Goal: Task Accomplishment & Management: Complete application form

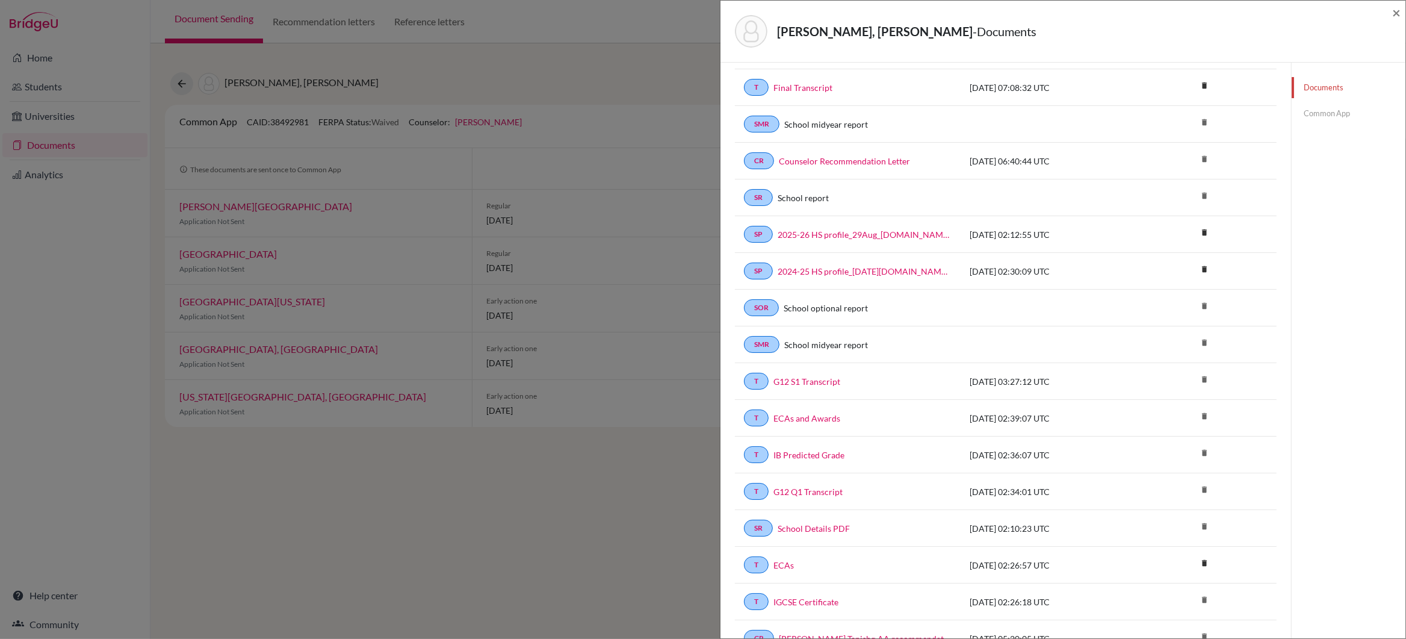
scroll to position [438, 0]
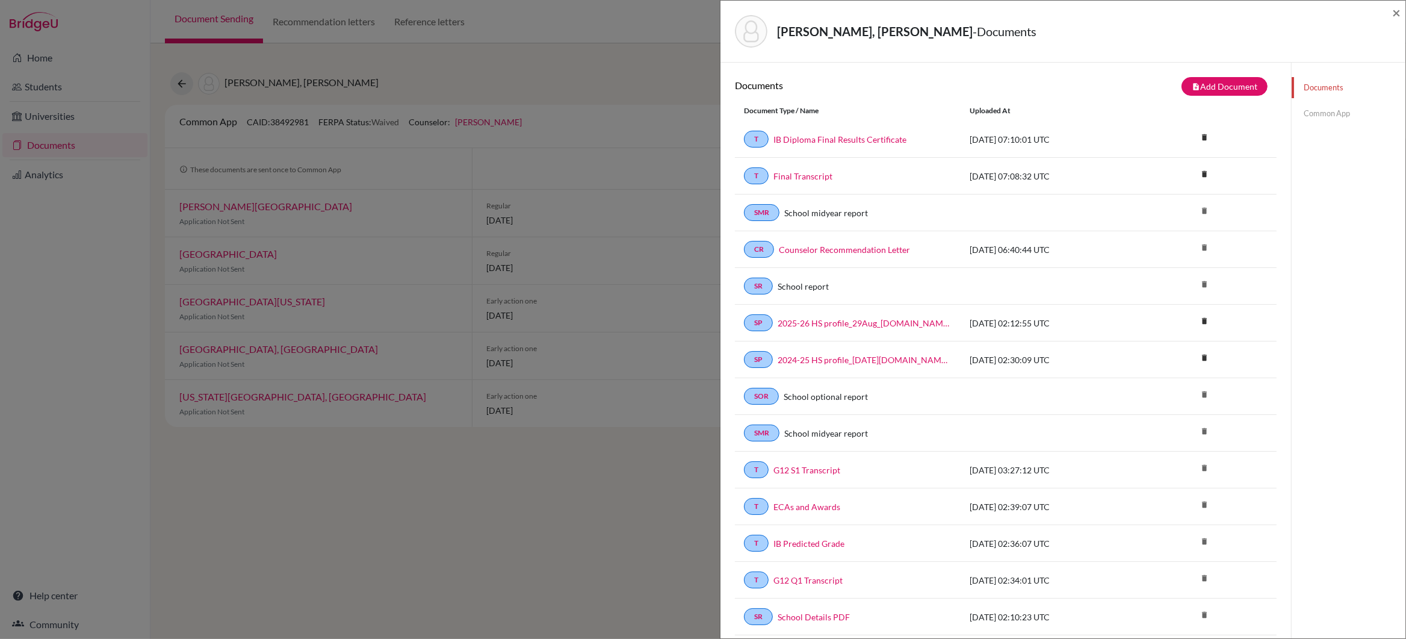
scroll to position [382, 0]
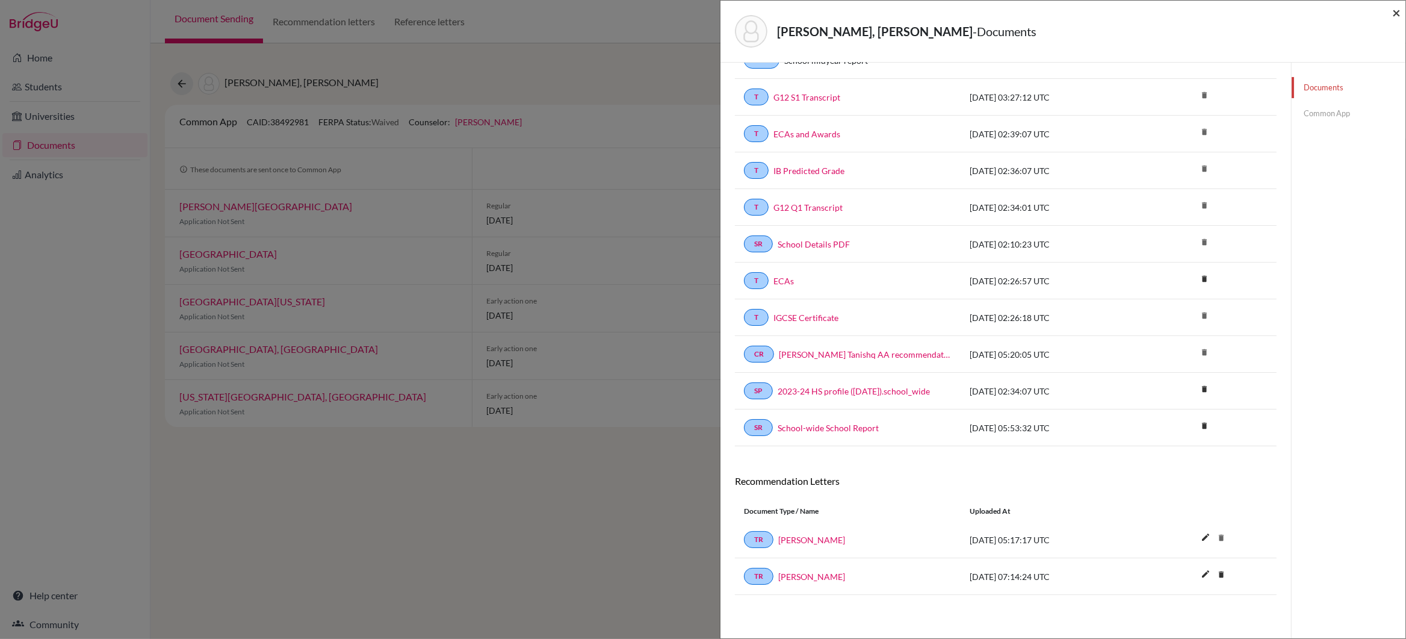
click at [1399, 10] on span "×" at bounding box center [1396, 12] width 8 height 17
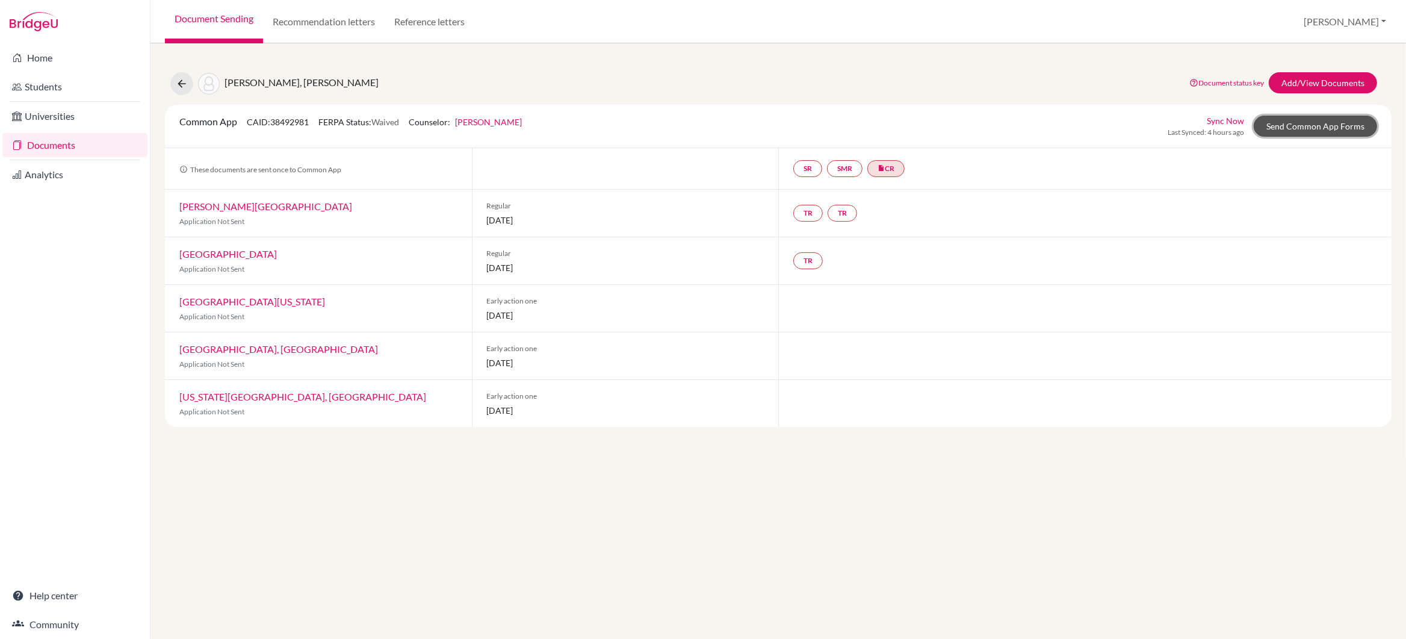
click at [1319, 130] on link "Send Common App Forms" at bounding box center [1315, 126] width 123 height 21
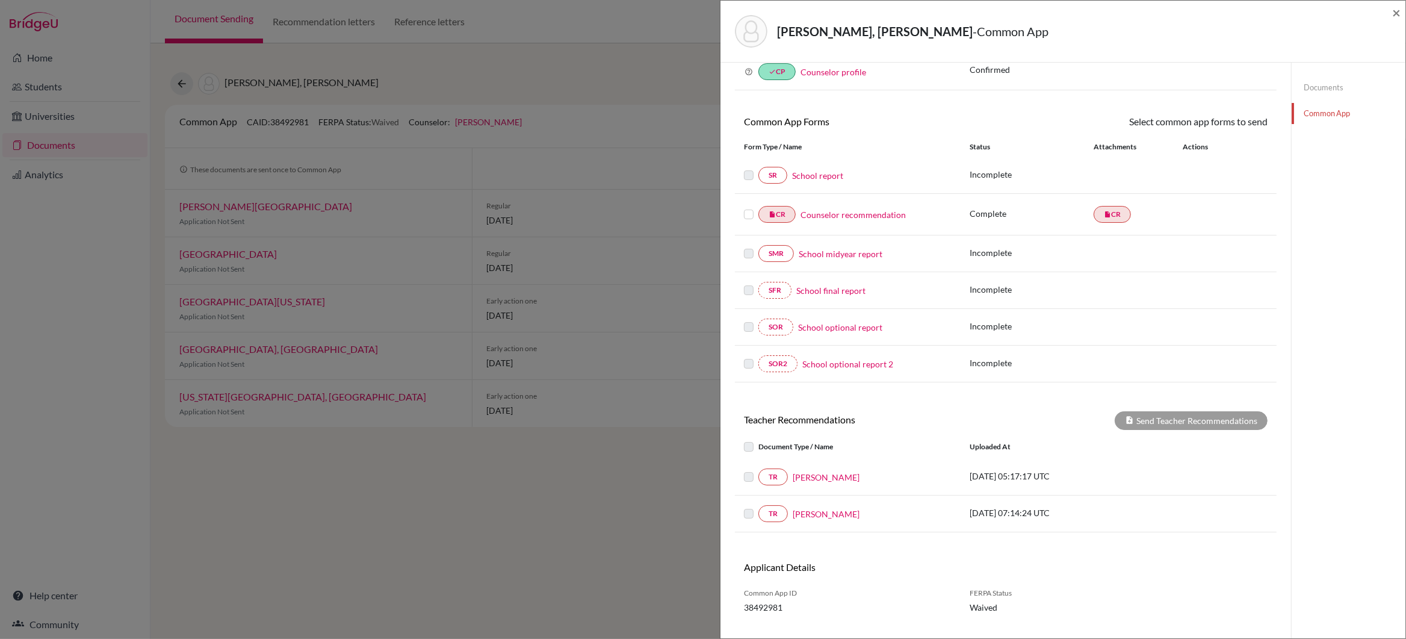
scroll to position [93, 0]
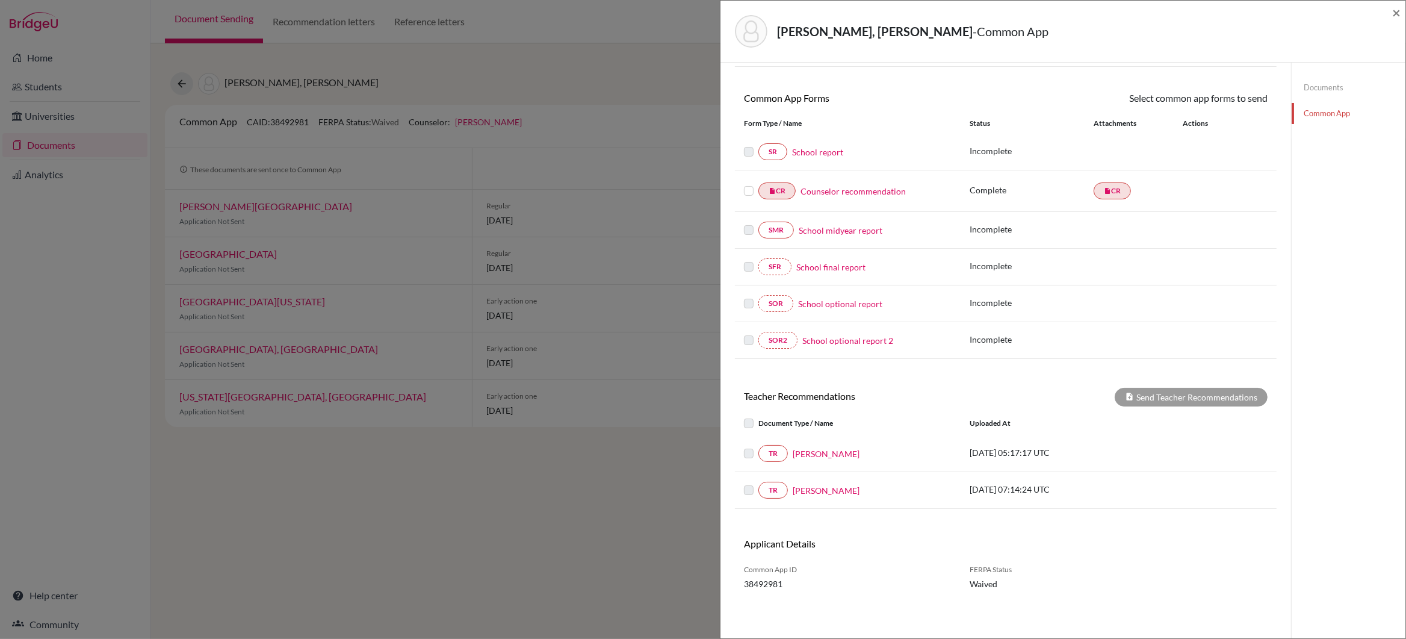
click at [758, 483] on label at bounding box center [758, 483] width 0 height 0
click at [816, 493] on link "[PERSON_NAME]" at bounding box center [826, 490] width 67 height 13
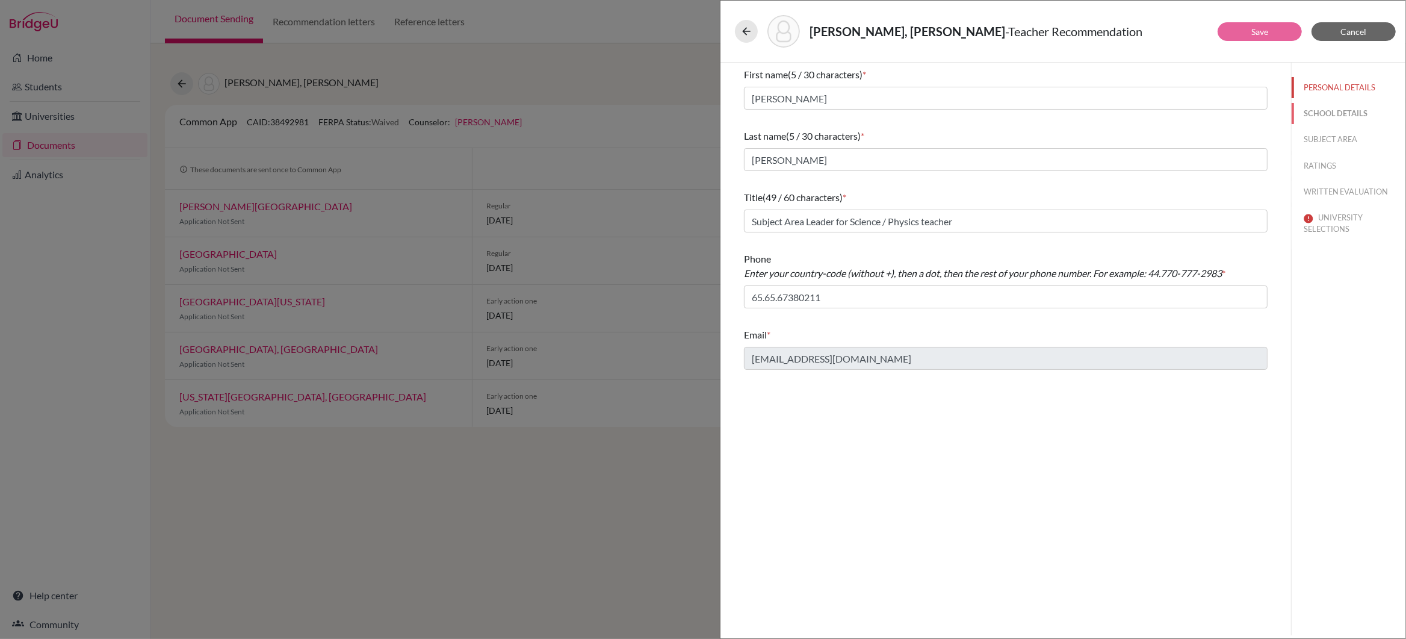
click at [1333, 113] on button "SCHOOL DETAILS" at bounding box center [1349, 113] width 114 height 21
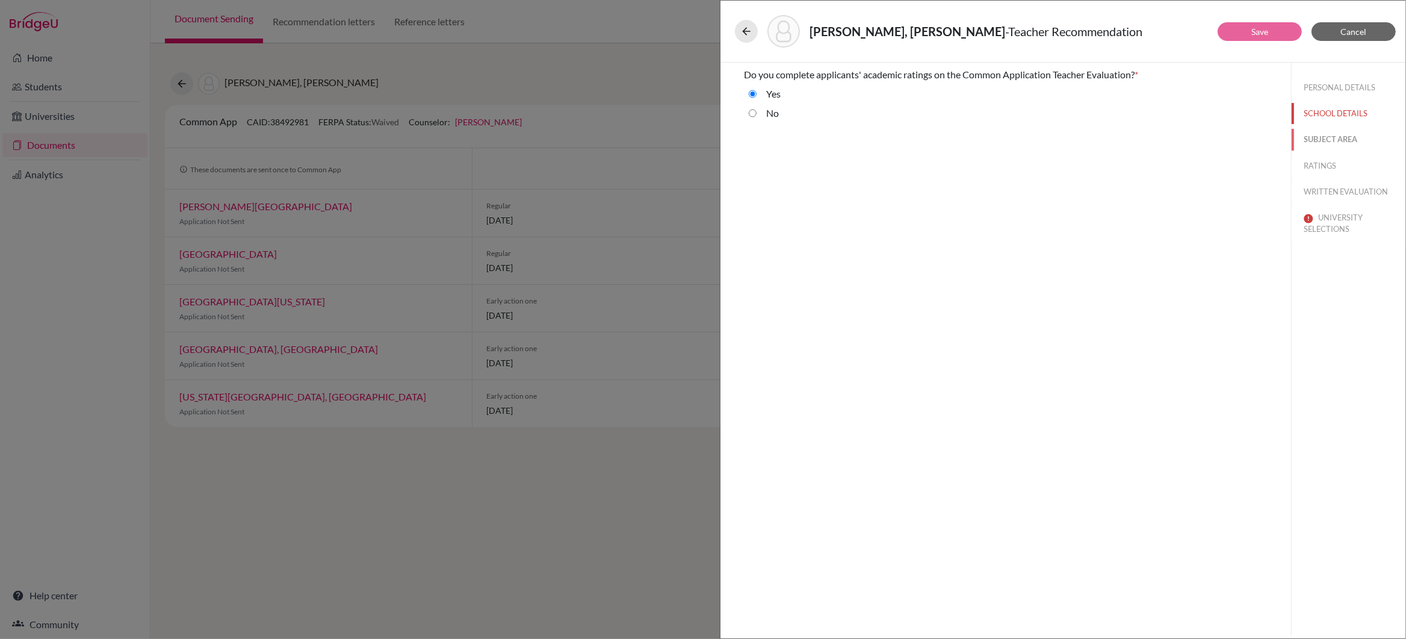
click at [1328, 140] on button "SUBJECT AREA" at bounding box center [1349, 139] width 114 height 21
select select "2"
click at [1324, 167] on button "RATINGS" at bounding box center [1349, 165] width 114 height 21
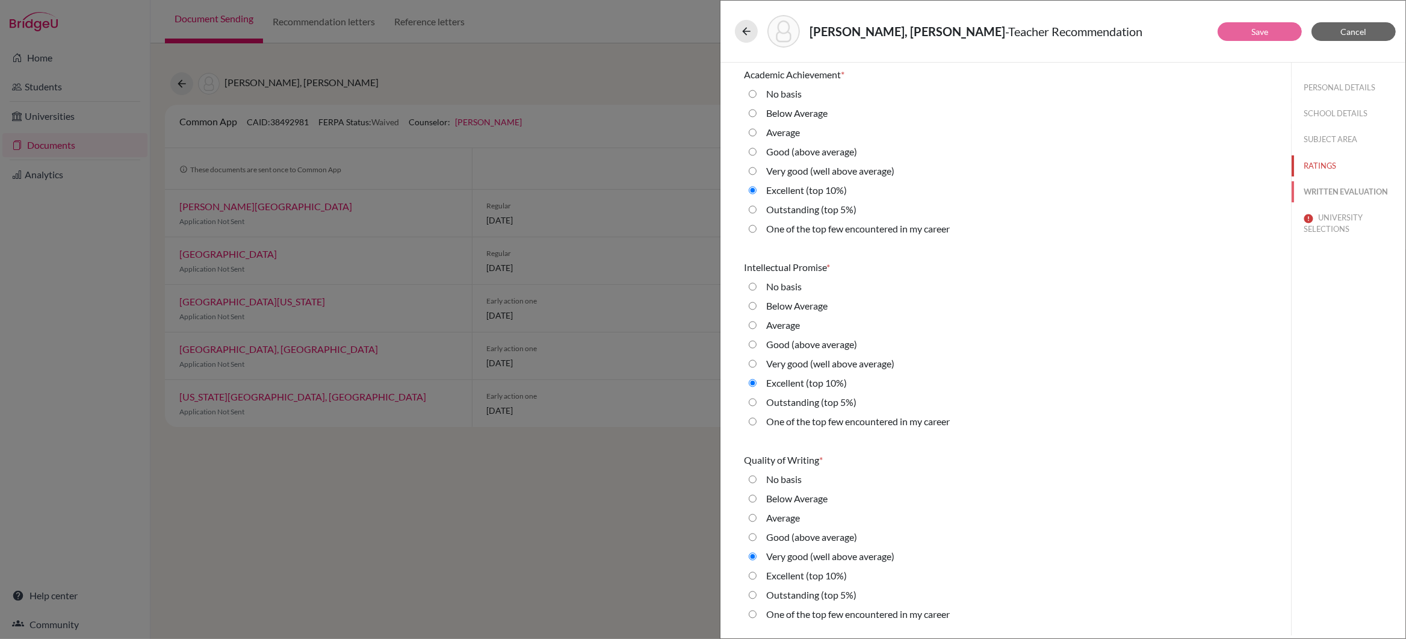
click at [1324, 192] on button "WRITTEN EVALUATION" at bounding box center [1349, 191] width 114 height 21
radio average\) "true"
radio average\) "false"
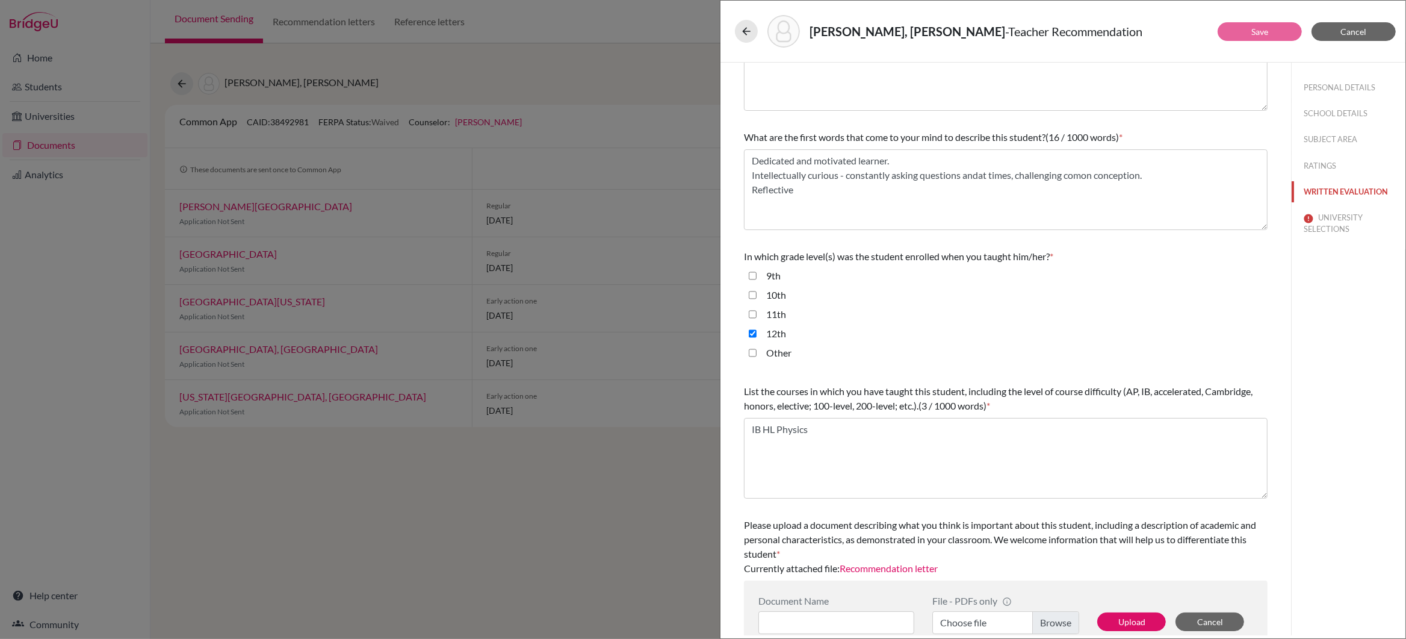
scroll to position [122, 0]
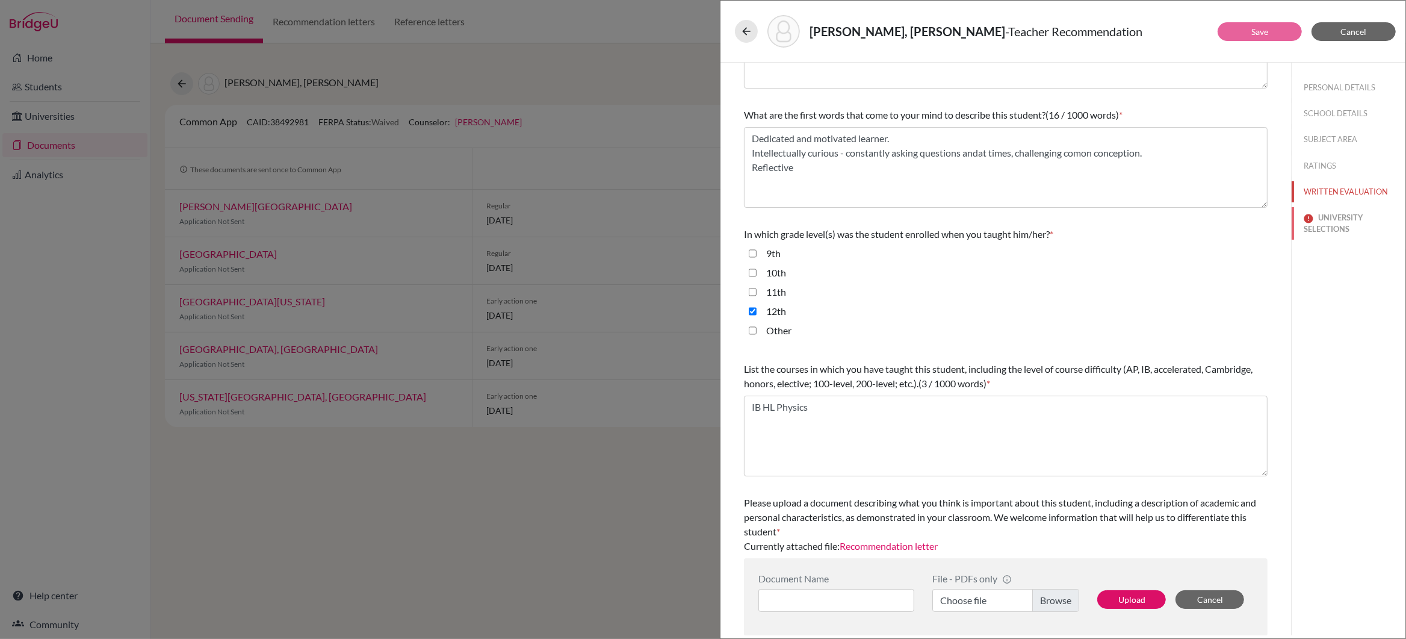
click at [1324, 226] on button "UNIVERSITY SELECTIONS" at bounding box center [1349, 223] width 114 height 33
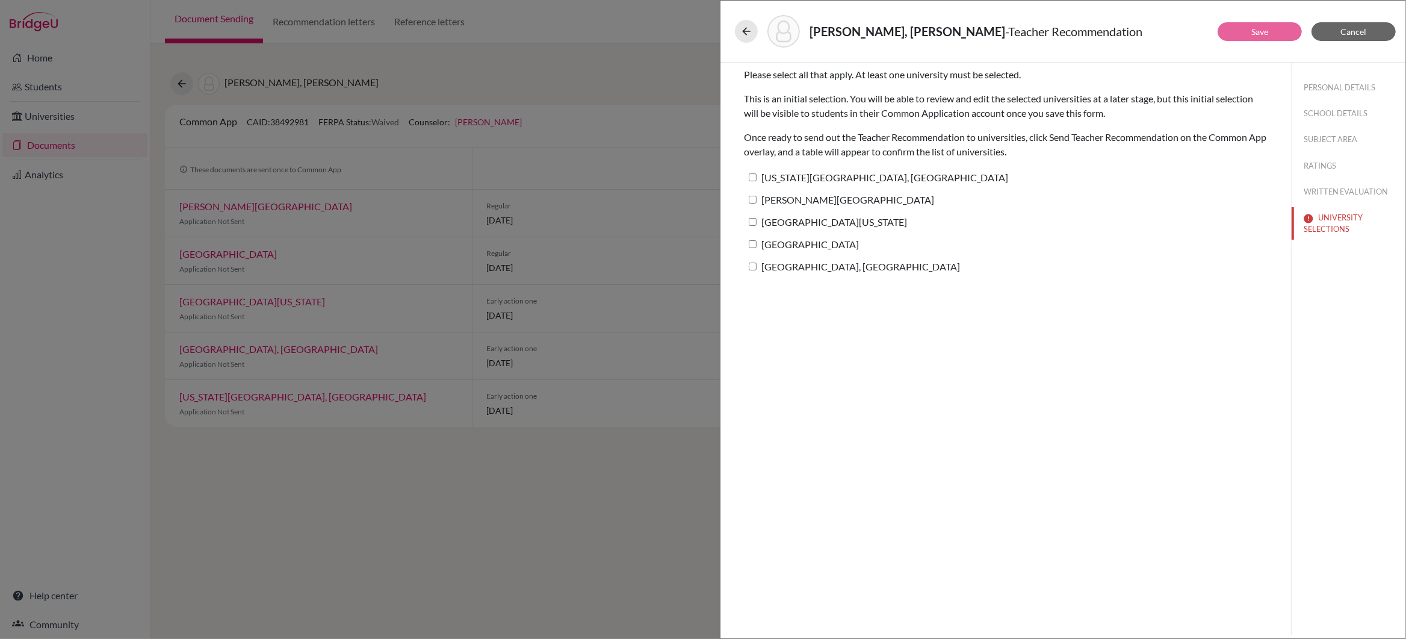
click at [754, 178] on input "[US_STATE][GEOGRAPHIC_DATA], [GEOGRAPHIC_DATA]" at bounding box center [753, 177] width 8 height 8
checkbox input "true"
click at [1124, 383] on div "Please select all that apply. At least one university must be selected. This is…" at bounding box center [1006, 349] width 571 height 572
click at [1351, 28] on span "Cancel" at bounding box center [1354, 31] width 26 height 10
